Goal: Browse casually: Explore the website without a specific task or goal

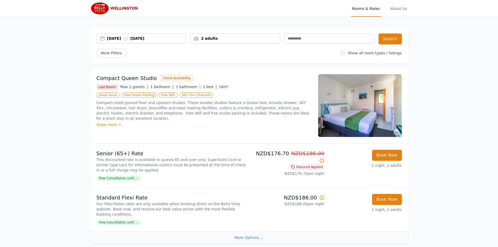
click at [398, 131] on icon at bounding box center [396, 131] width 5 height 5
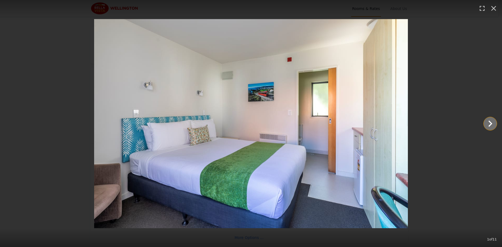
click at [488, 125] on icon "Show slide 2 of 11" at bounding box center [490, 123] width 13 height 13
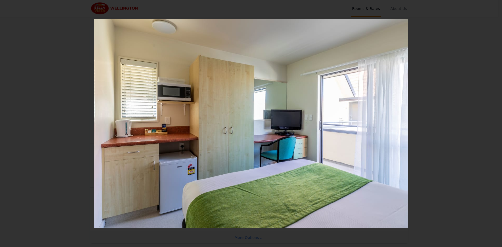
click at [488, 125] on icon "Show slide 3 of 11" at bounding box center [490, 123] width 13 height 13
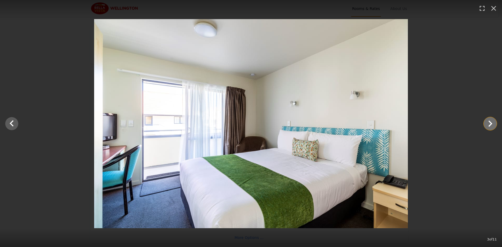
click at [488, 125] on icon "Show slide 4 of 11" at bounding box center [490, 123] width 13 height 13
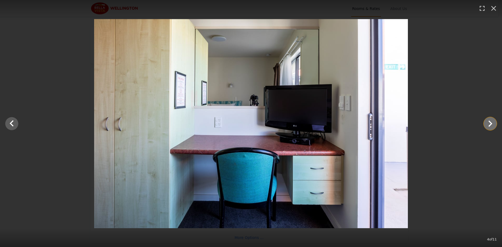
click at [488, 125] on icon "Show slide 5 of 11" at bounding box center [490, 123] width 13 height 13
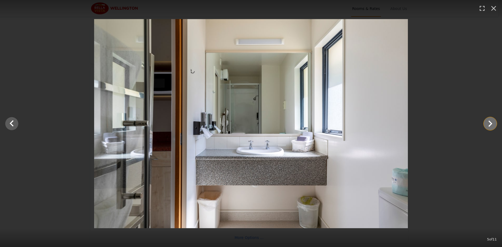
click at [488, 125] on icon "Show slide 6 of 11" at bounding box center [490, 123] width 13 height 13
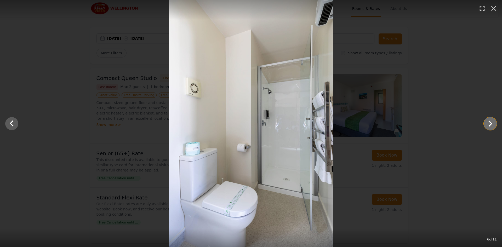
click at [488, 125] on icon "Show slide 7 of 11" at bounding box center [490, 123] width 13 height 13
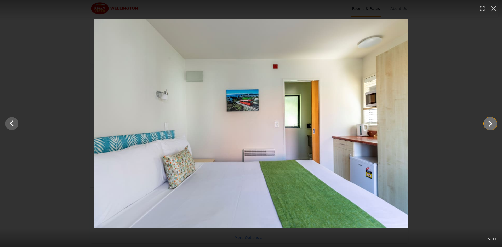
click at [488, 125] on icon "Show slide 8 of 11" at bounding box center [490, 123] width 13 height 13
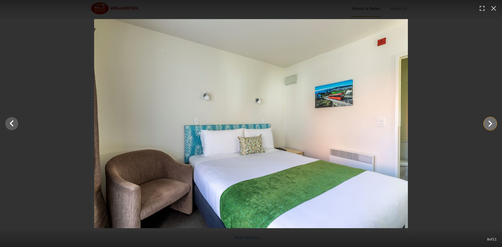
click at [488, 125] on icon "Show slide 9 of 11" at bounding box center [490, 123] width 13 height 13
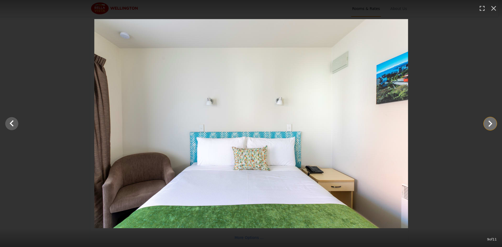
click at [488, 125] on icon "Show slide 10 of 11" at bounding box center [490, 123] width 13 height 13
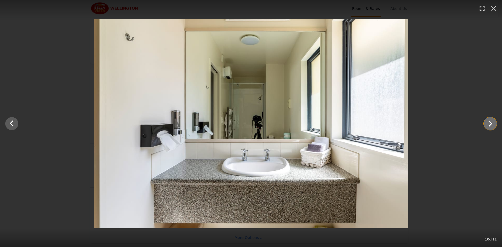
click at [488, 125] on icon "Show slide 11 of 11" at bounding box center [490, 123] width 13 height 13
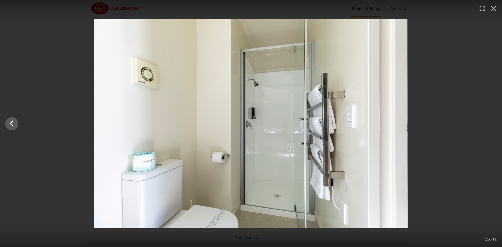
click at [488, 125] on div at bounding box center [251, 123] width 502 height 209
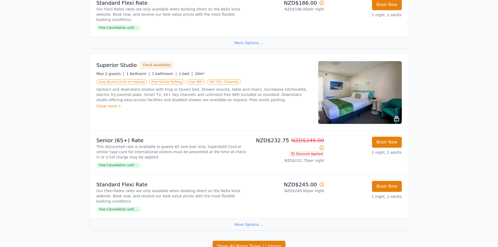
scroll to position [261, 0]
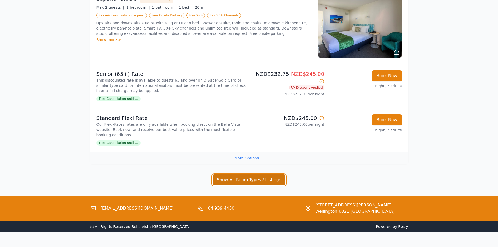
click at [278, 174] on button "Show All Room Types / Listings" at bounding box center [248, 179] width 73 height 11
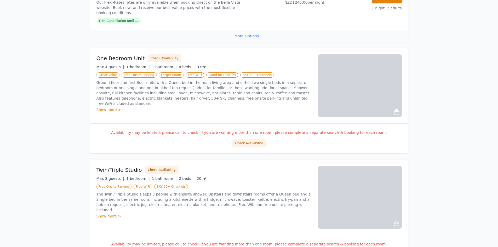
scroll to position [444, 0]
